Goal: Task Accomplishment & Management: Manage account settings

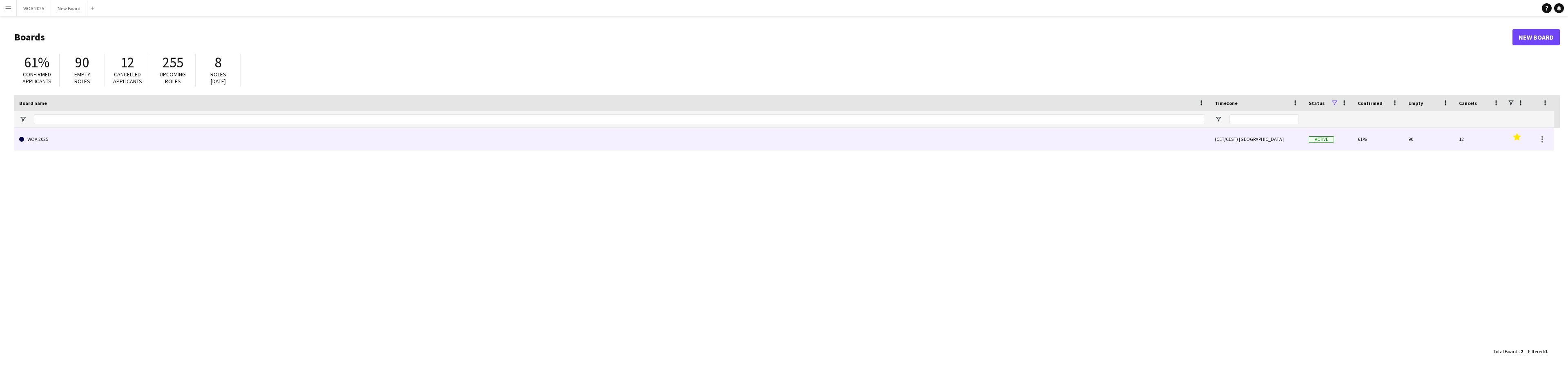
click at [82, 139] on link "WOA 2025" at bounding box center [612, 139] width 1186 height 23
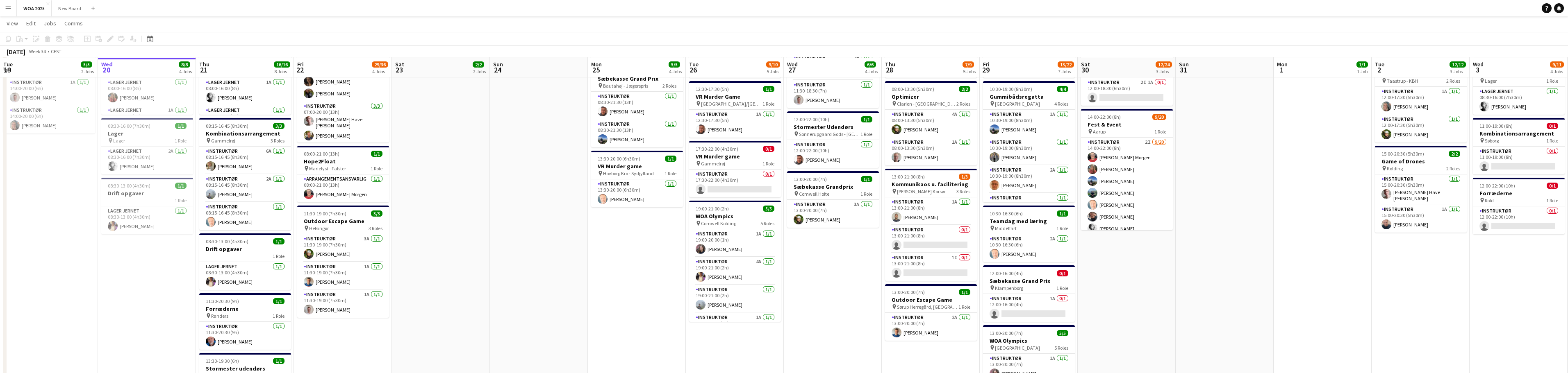
scroll to position [162, 0]
click at [741, 189] on app-card-role "Instruktør 0/1 17:30-22:00 (4h30m) single-neutral-actions" at bounding box center [735, 183] width 92 height 28
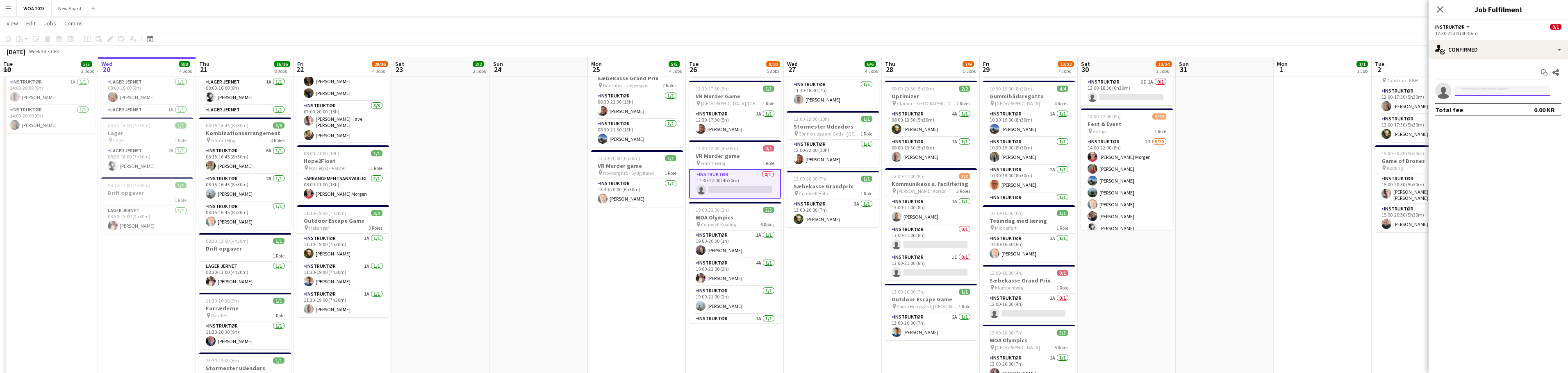
click at [1498, 92] on input at bounding box center [1503, 91] width 95 height 10
type input "***"
click at [1506, 105] on span "[PERSON_NAME] Active" at bounding box center [1503, 102] width 82 height 7
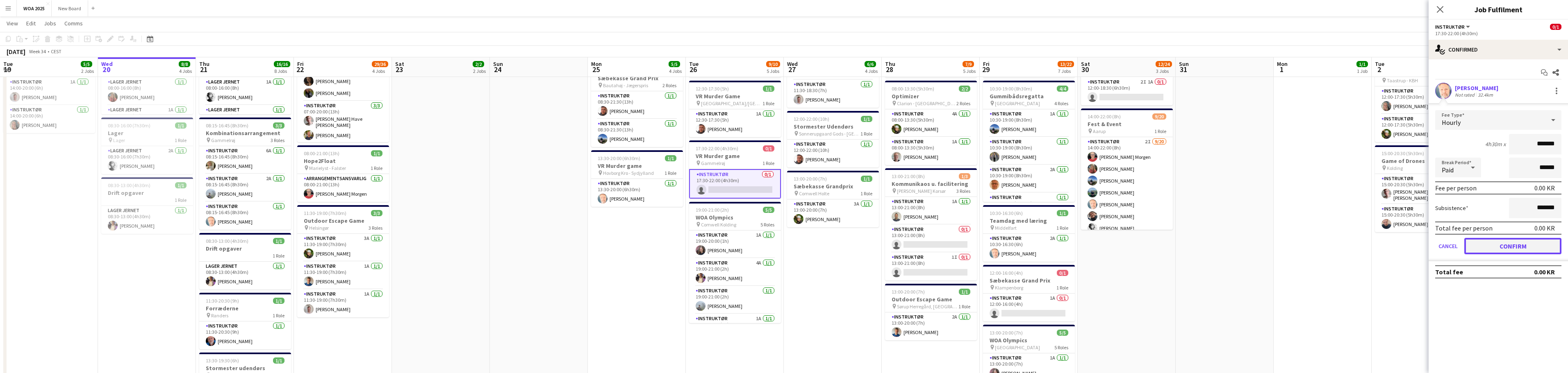
click at [1519, 244] on button "Confirm" at bounding box center [1512, 246] width 97 height 16
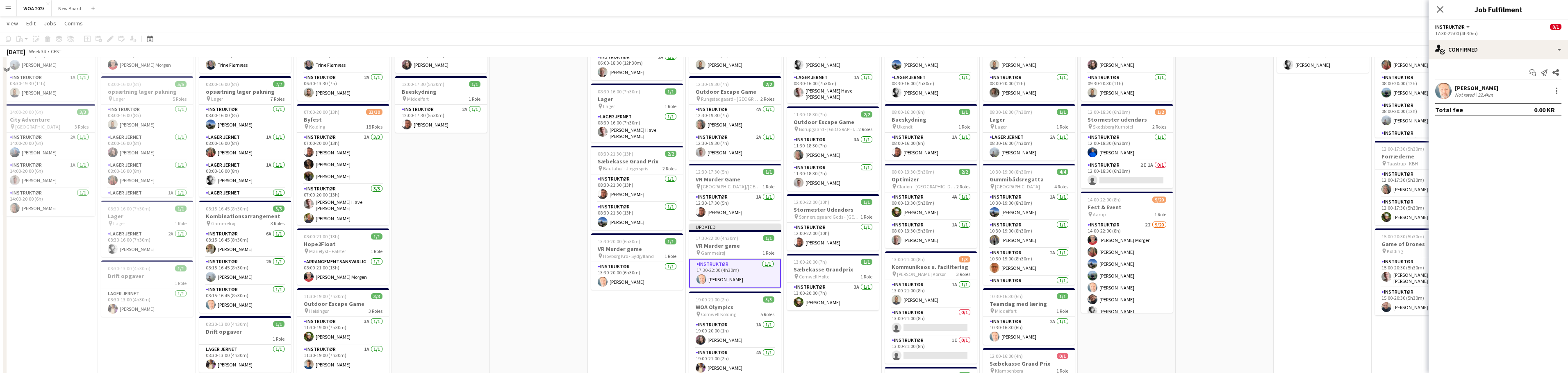
scroll to position [0, 0]
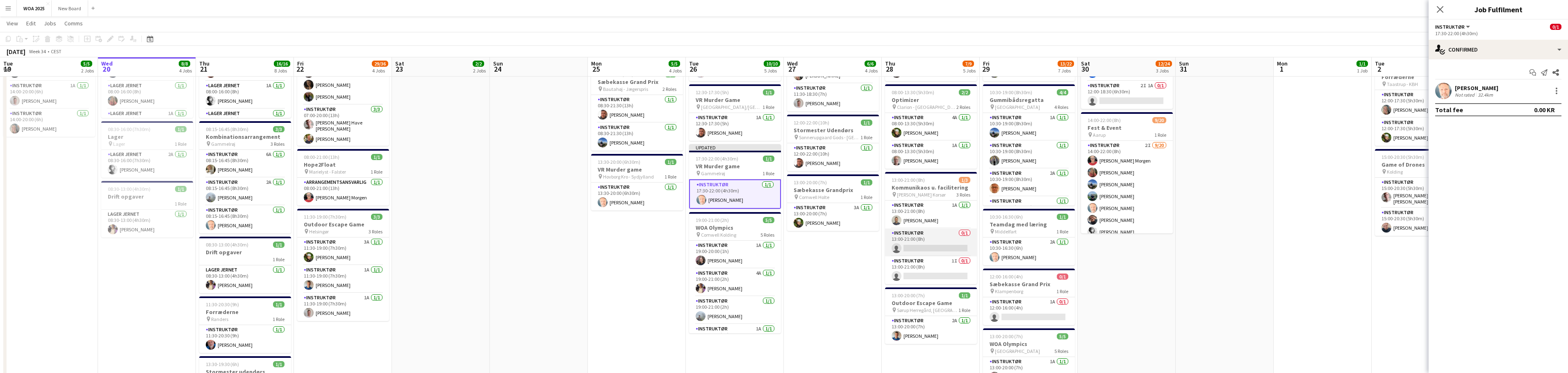
click at [951, 244] on app-card-role "Instruktør 0/1 13:00-21:00 (8h) single-neutral-actions" at bounding box center [931, 242] width 92 height 28
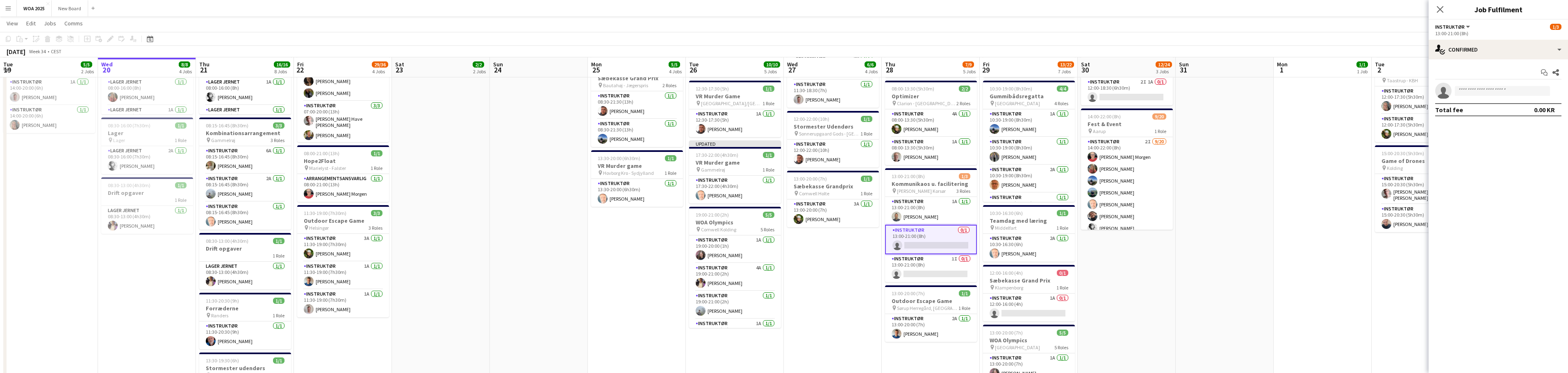
scroll to position [162, 0]
click at [1494, 89] on input at bounding box center [1503, 91] width 95 height 10
type input "****"
click at [1498, 125] on span "[PERSON_NAME]" at bounding box center [1485, 122] width 47 height 7
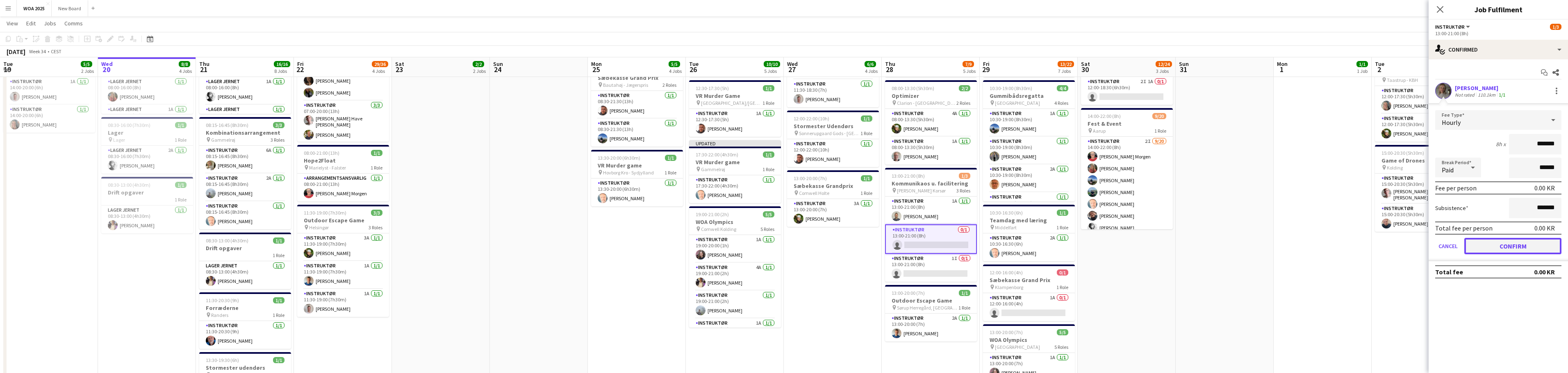
click at [1514, 242] on button "Confirm" at bounding box center [1512, 246] width 97 height 16
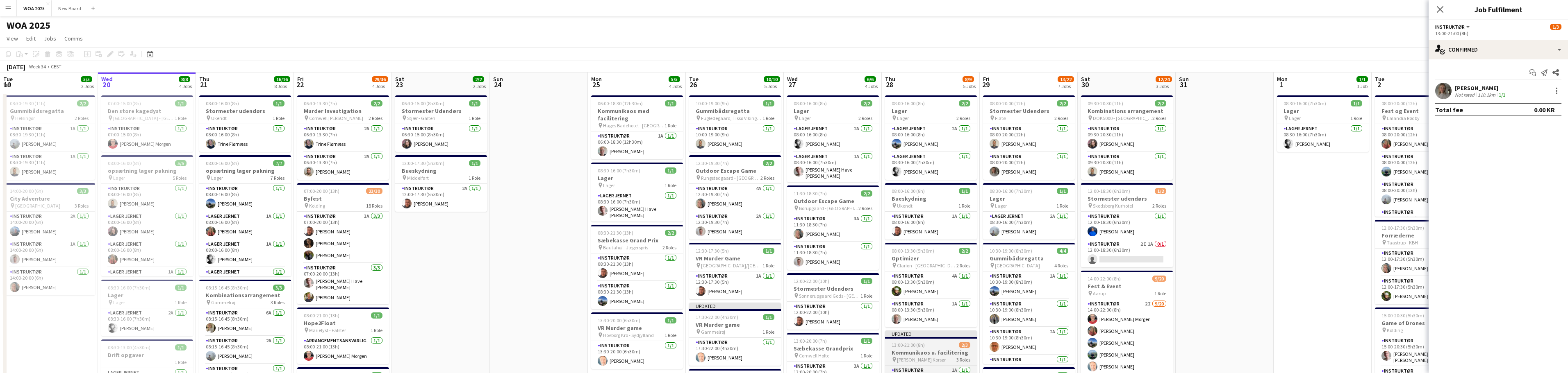
scroll to position [0, 0]
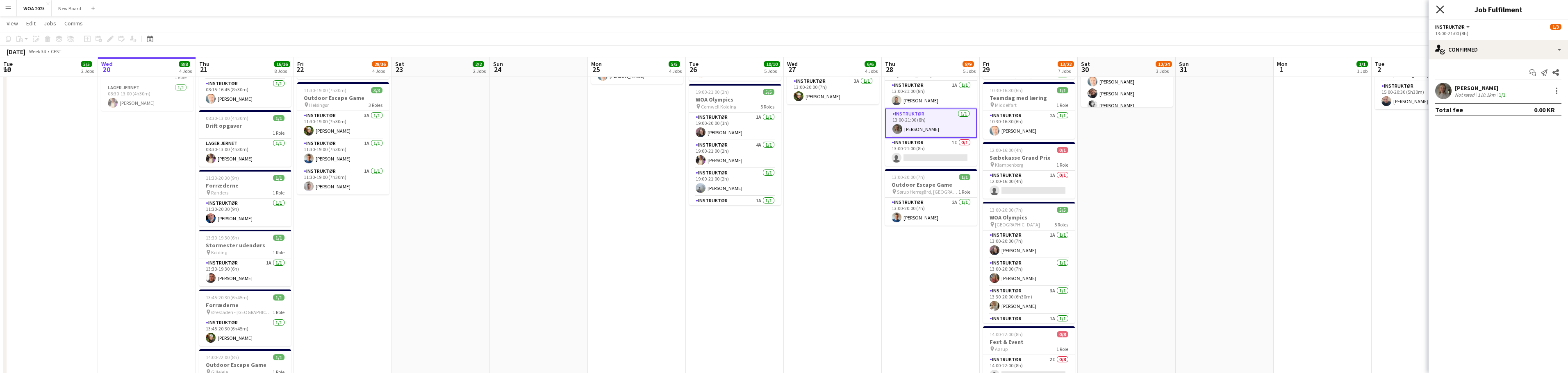
click at [1442, 10] on icon "Close pop-in" at bounding box center [1440, 9] width 8 height 8
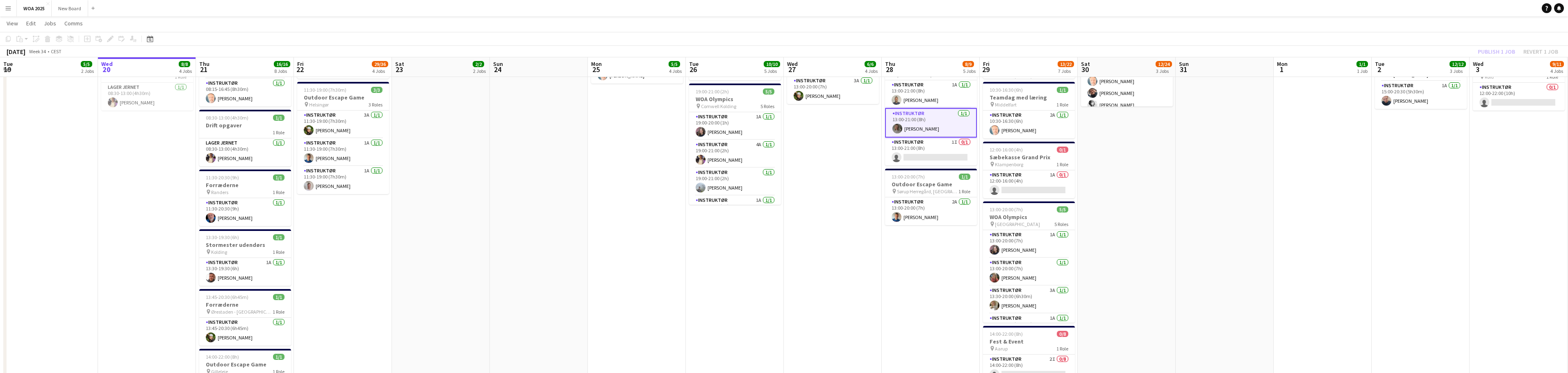
click at [1504, 52] on div "Publish 1 job Revert 1 job" at bounding box center [1518, 51] width 100 height 10
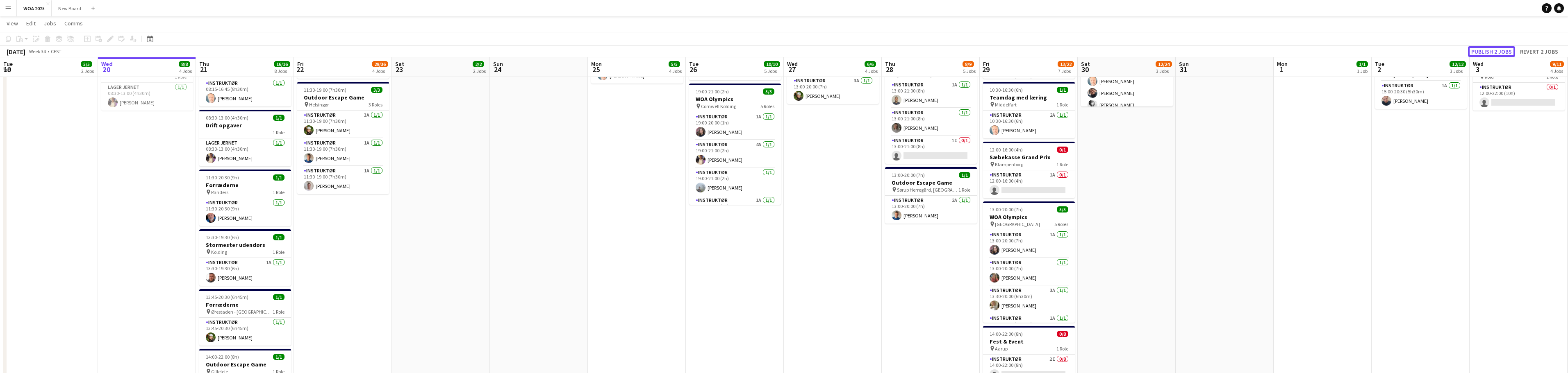
click at [1504, 52] on button "Publish 2 jobs" at bounding box center [1491, 51] width 47 height 10
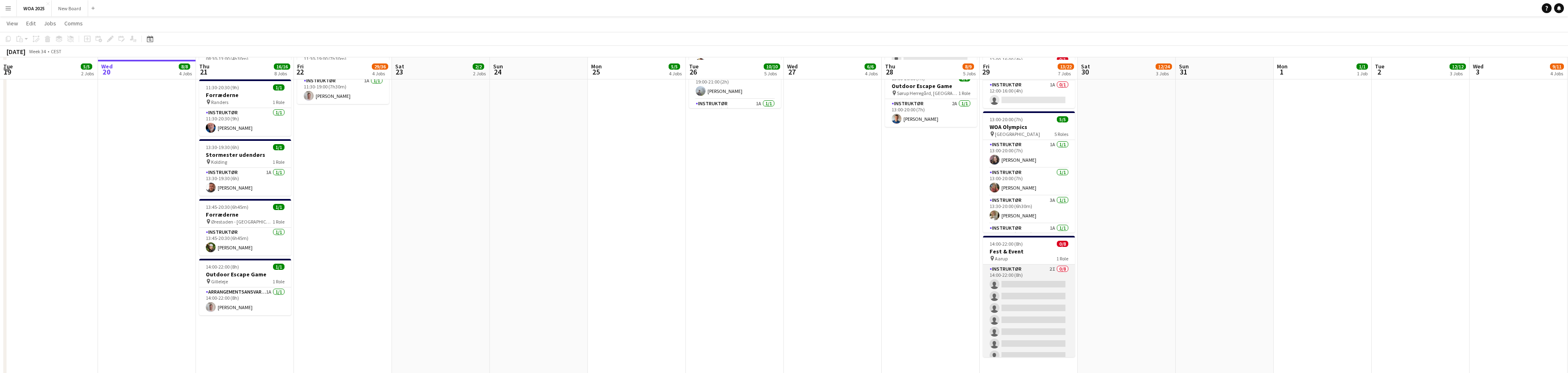
scroll to position [378, 0]
click at [1036, 302] on app-card-role "Instruktør 2I 0/8 14:00-22:00 (8h) single-neutral-actions single-neutral-action…" at bounding box center [1029, 316] width 92 height 111
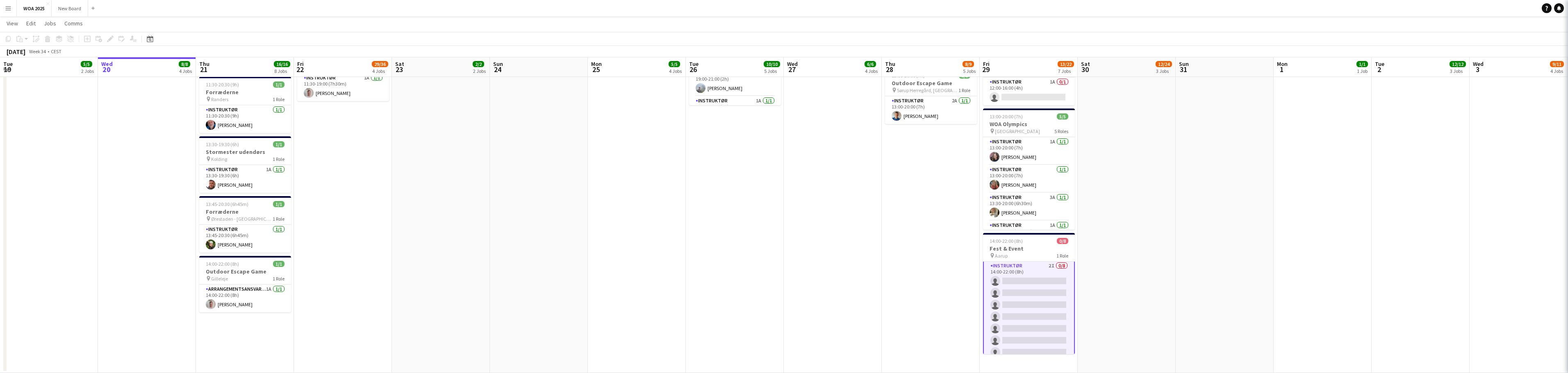
scroll to position [2, 0]
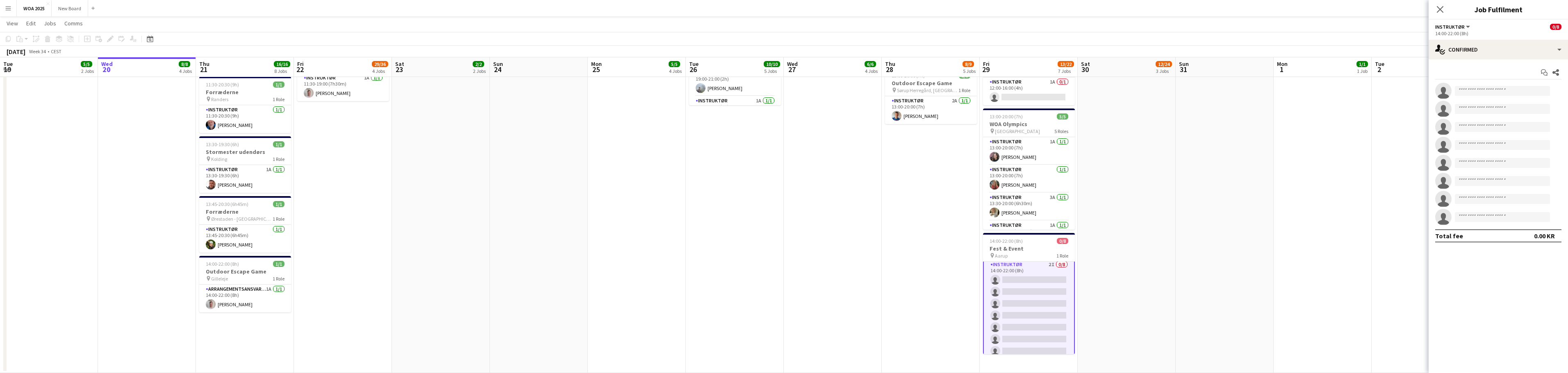
click at [1313, 200] on app-date-cell "08:30-16:00 (7h30m) 1/1 Lager pin Lager 1 Role Lager Jernet [DATE] 08:30-16:00 …" at bounding box center [1322, 43] width 98 height 659
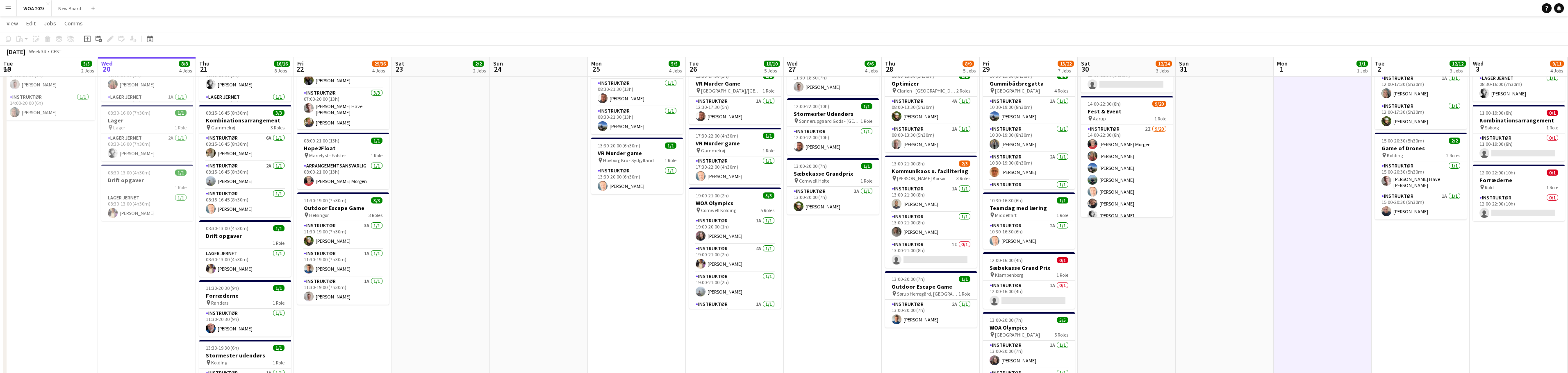
scroll to position [0, 263]
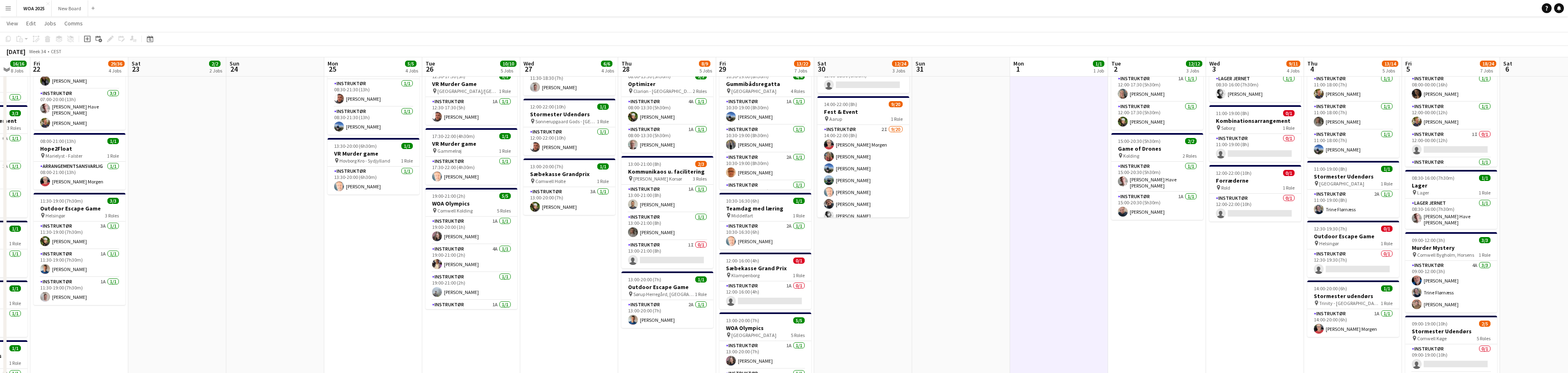
drag, startPoint x: 1464, startPoint y: 341, endPoint x: 1112, endPoint y: 338, distance: 352.0
click at [1112, 338] on app-calendar-viewport "Tue 19 5/5 2 Jobs Wed 20 8/8 4 Jobs Thu 21 16/16 8 Jobs Fri 22 29/36 4 Jobs Sat…" at bounding box center [784, 217] width 1568 height 719
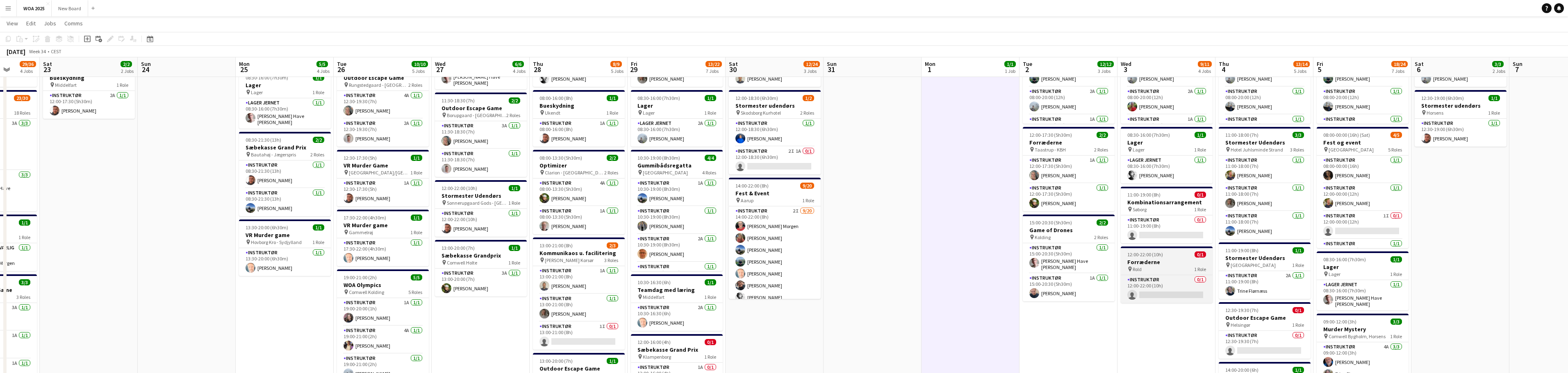
scroll to position [92, 0]
click at [1181, 268] on div "pin Rold 1 Role" at bounding box center [1167, 269] width 92 height 7
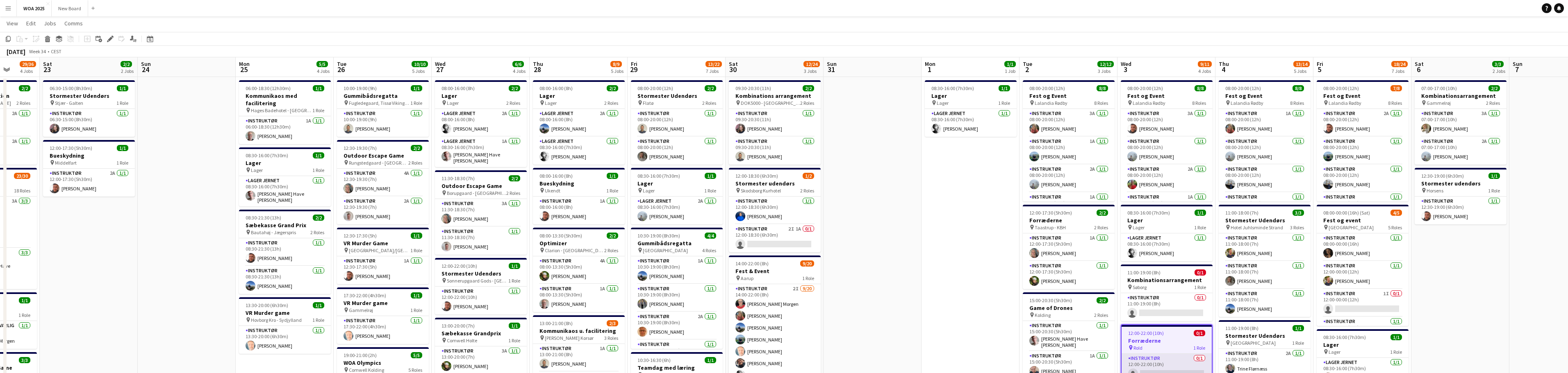
scroll to position [0, 0]
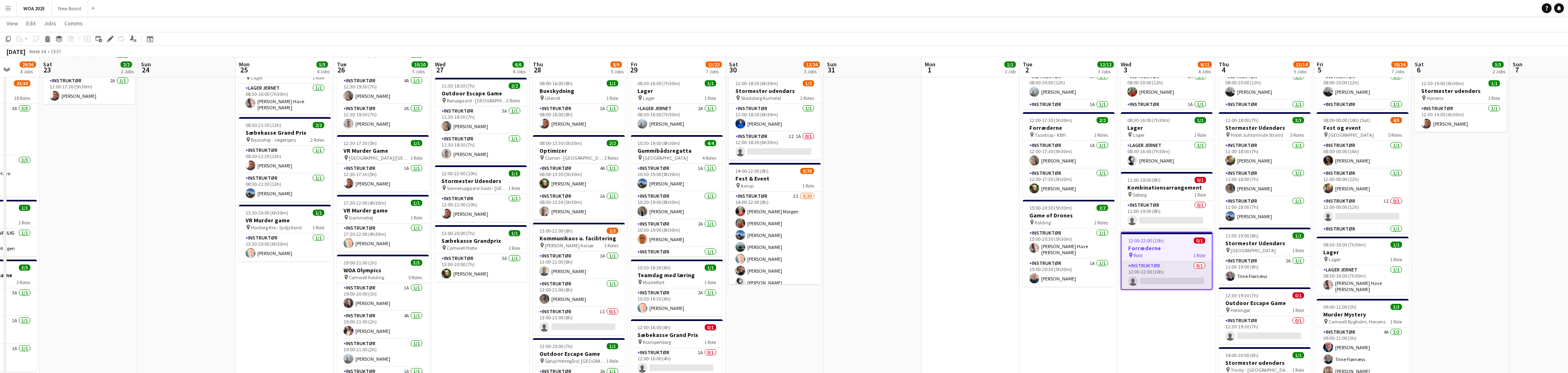
click at [1178, 264] on app-card-role "Instruktør 0/1 12:00-22:00 (10h) single-neutral-actions" at bounding box center [1167, 275] width 90 height 28
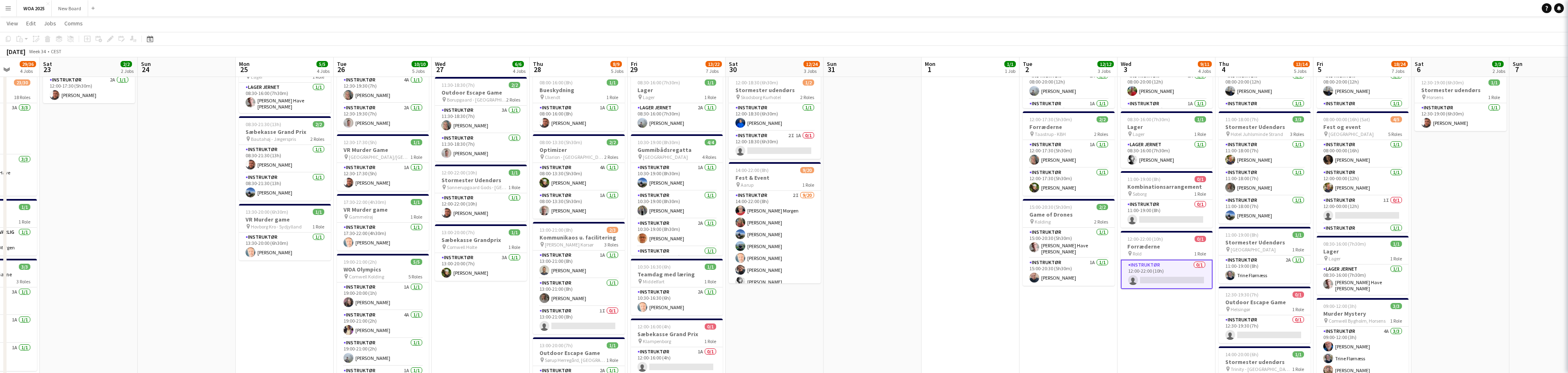
scroll to position [110, 0]
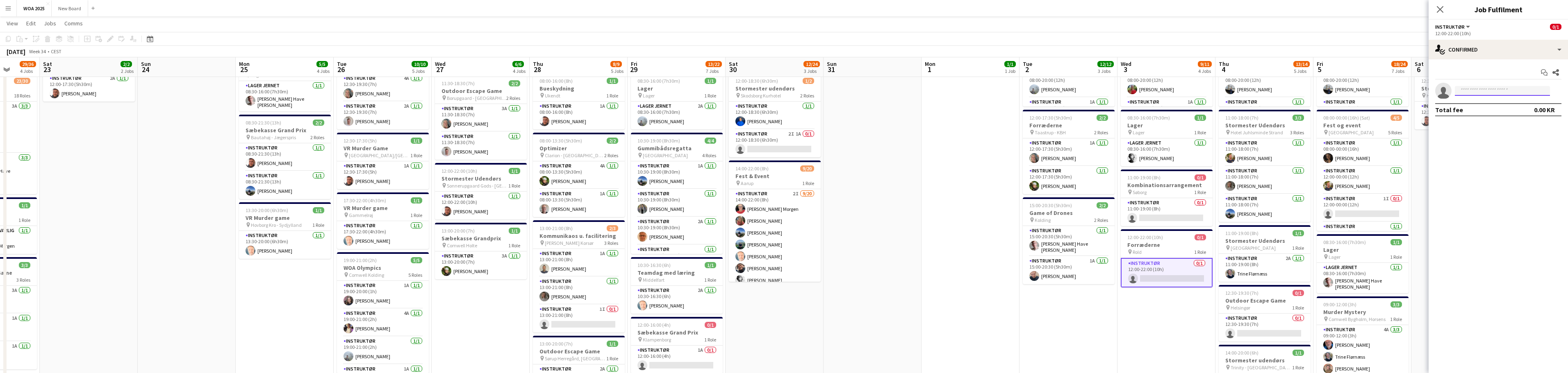
click at [1485, 90] on input at bounding box center [1503, 91] width 95 height 10
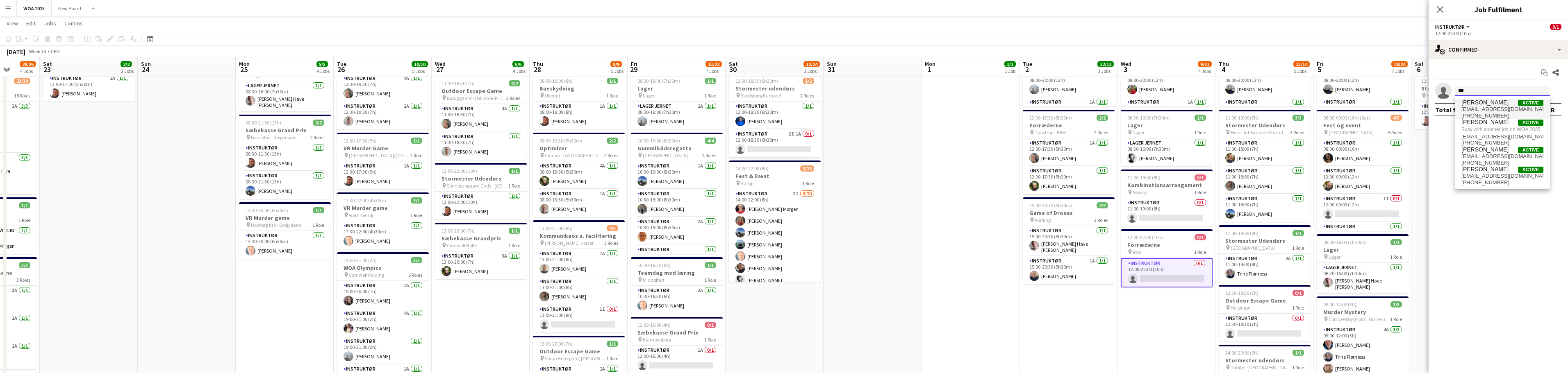
type input "***"
click at [1487, 103] on span "[PERSON_NAME]" at bounding box center [1485, 102] width 47 height 7
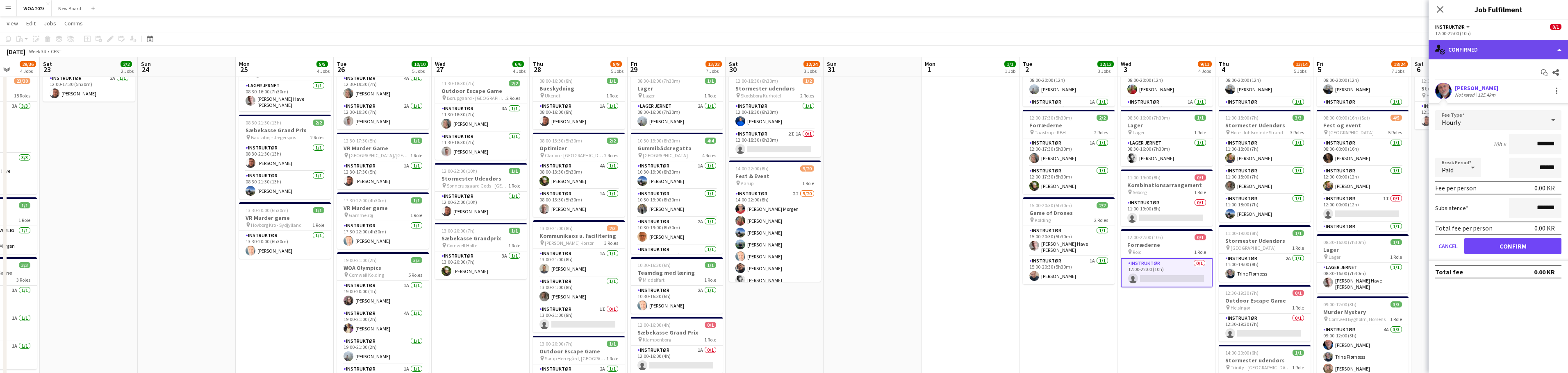
click at [1534, 52] on div "single-neutral-actions-check-2 Confirmed" at bounding box center [1498, 49] width 139 height 20
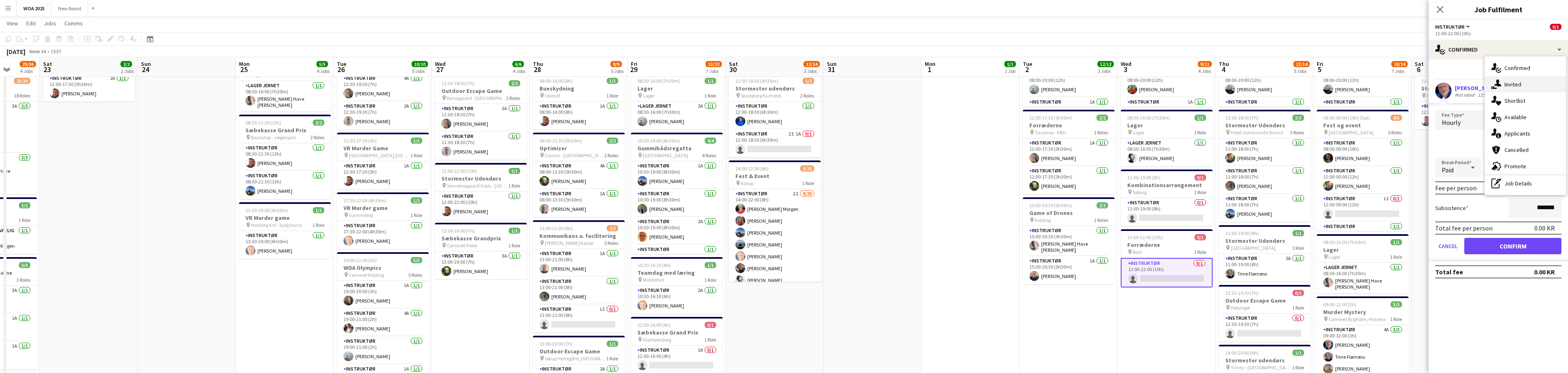
click at [1536, 83] on div "single-neutral-actions-share-1 Invited" at bounding box center [1525, 84] width 81 height 16
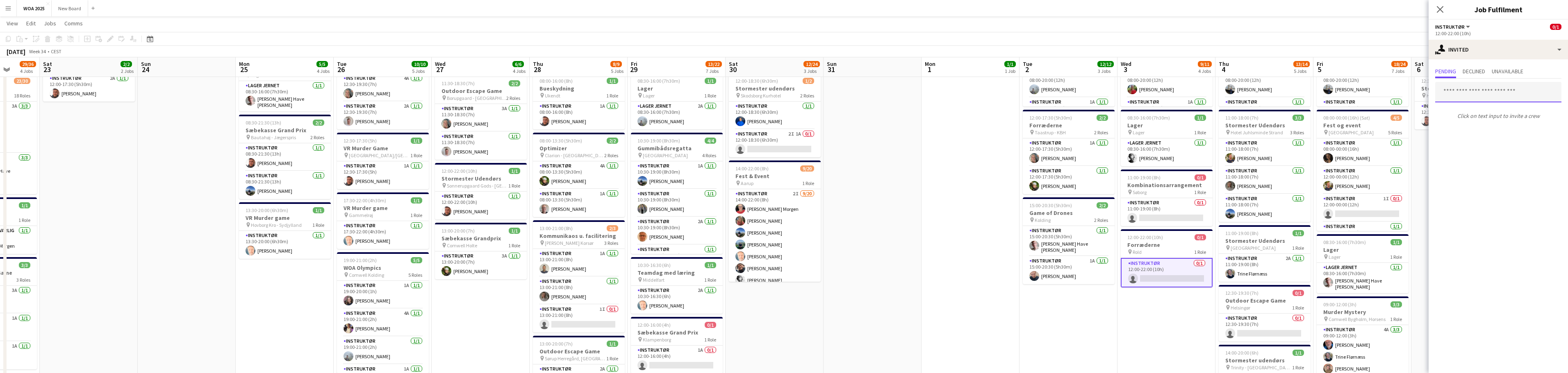
click at [1477, 93] on input "text" at bounding box center [1498, 92] width 126 height 21
type input "******"
click at [1484, 111] on span "[PERSON_NAME]" at bounding box center [1465, 112] width 47 height 7
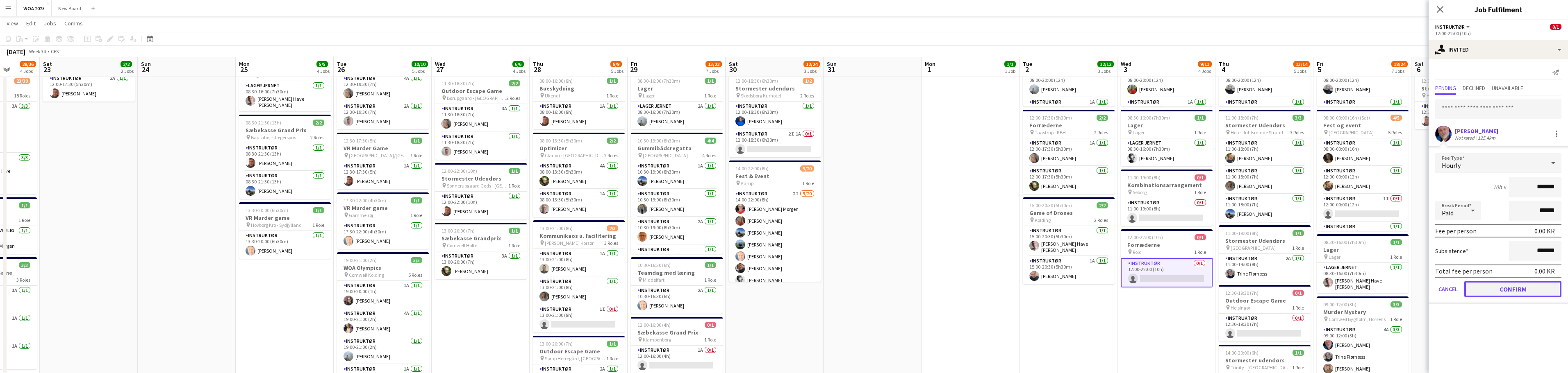
click at [1504, 291] on button "Confirm" at bounding box center [1512, 289] width 97 height 16
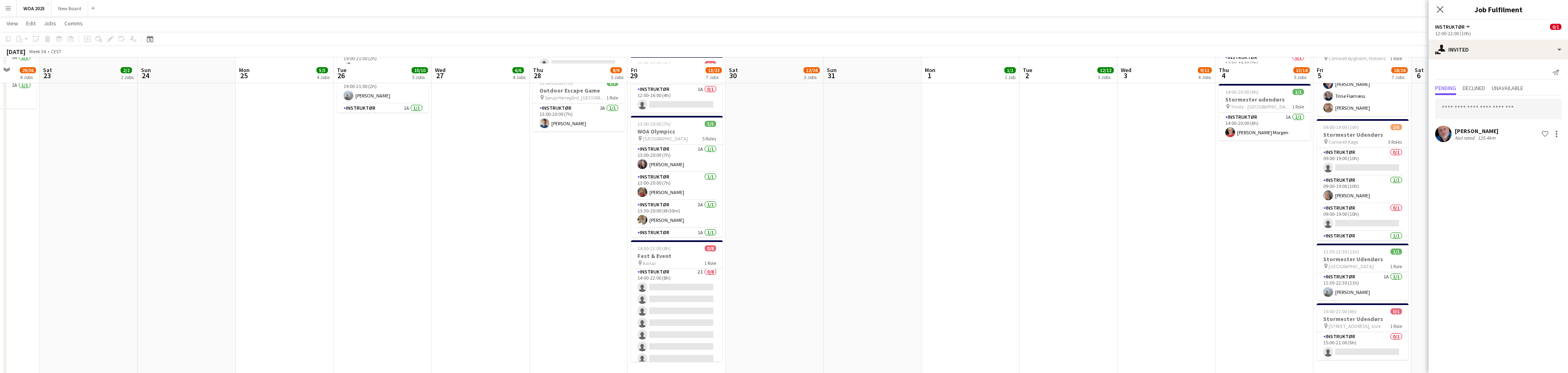
scroll to position [378, 0]
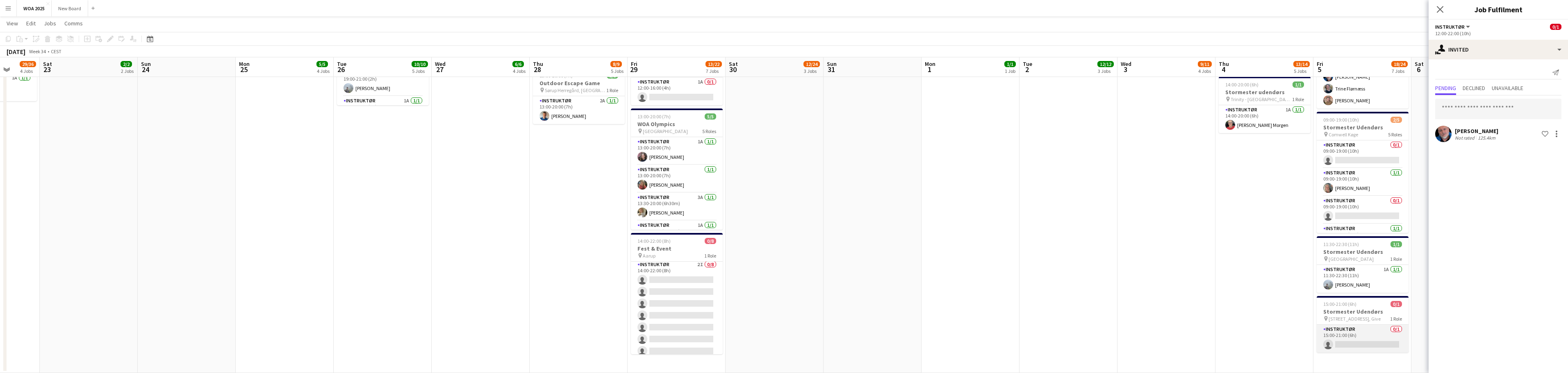
click at [1374, 331] on app-card-role "Instruktør 0/1 15:00-21:00 (6h) single-neutral-actions" at bounding box center [1363, 339] width 92 height 28
click at [1471, 94] on input "text" at bounding box center [1498, 92] width 126 height 21
type input "****"
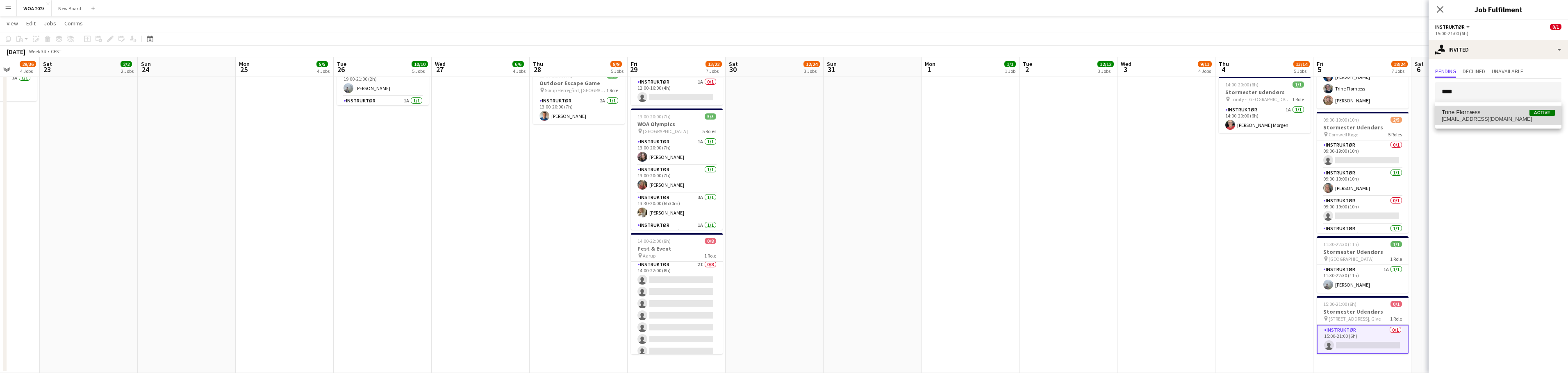
click at [1482, 119] on span "[EMAIL_ADDRESS][DOMAIN_NAME]" at bounding box center [1498, 119] width 113 height 7
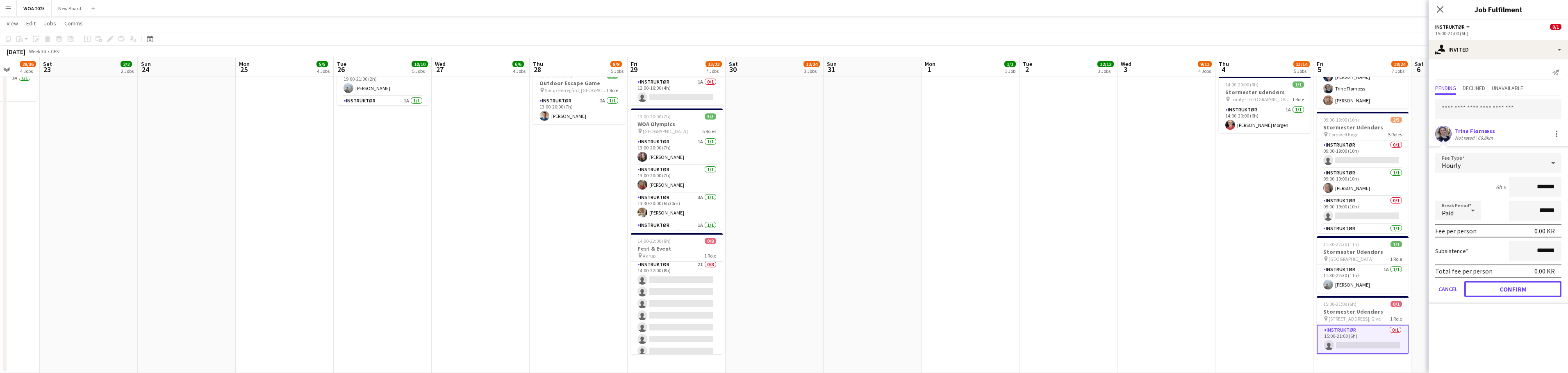
click at [1512, 288] on button "Confirm" at bounding box center [1512, 289] width 97 height 16
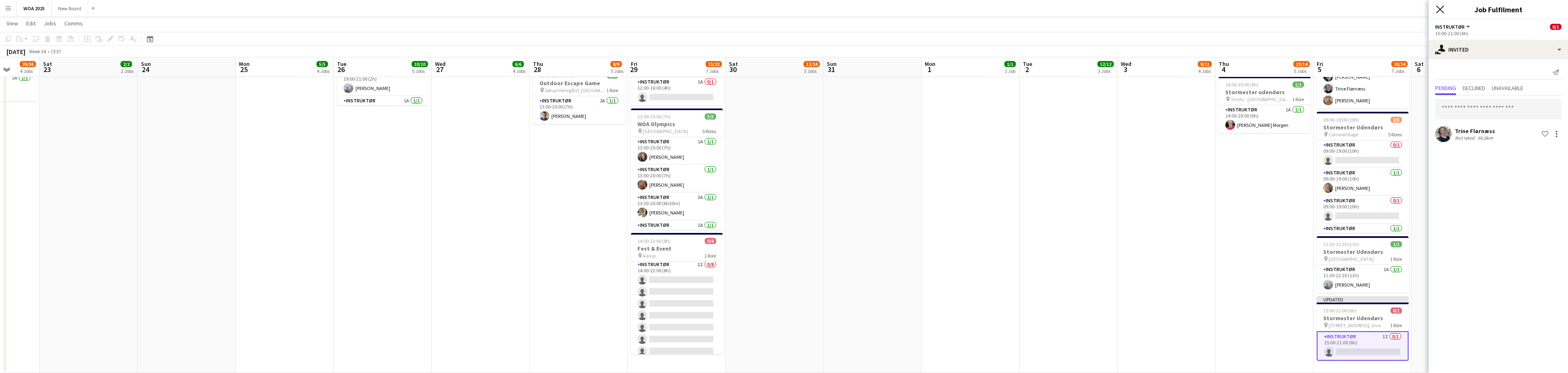
click at [1442, 10] on icon "Close pop-in" at bounding box center [1440, 9] width 8 height 8
